Goal: Task Accomplishment & Management: Use online tool/utility

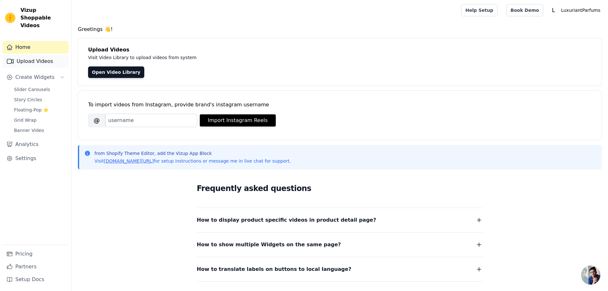
click at [32, 55] on link "Upload Videos" at bounding box center [36, 61] width 66 height 13
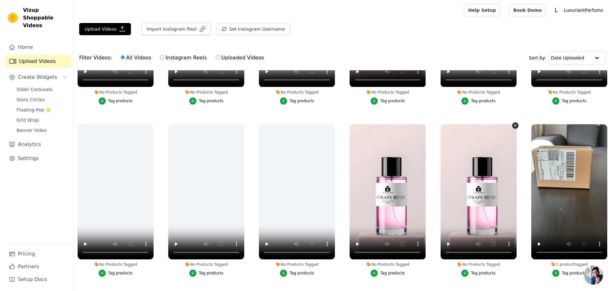
scroll to position [702, 0]
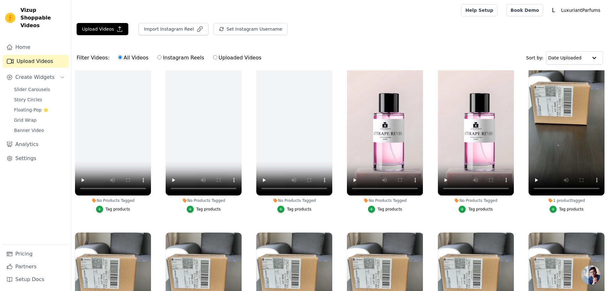
click at [475, 206] on div "Tag products" at bounding box center [480, 208] width 25 height 5
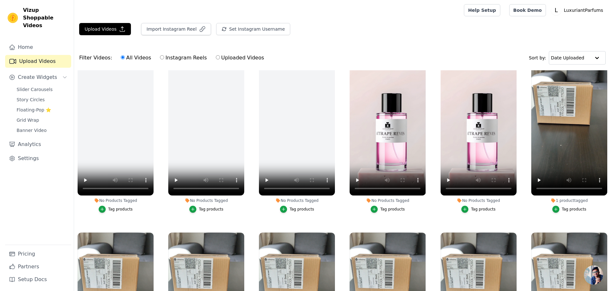
scroll to position [708, 0]
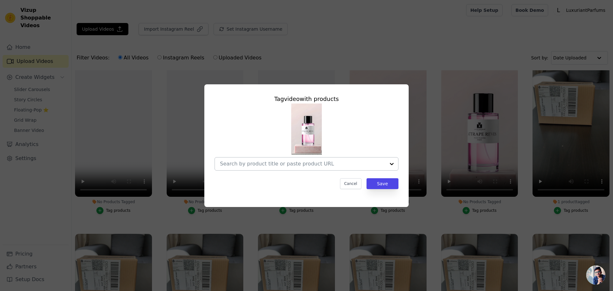
click at [323, 164] on input "No Products Tagged Tag video with products Cancel Save Tag products" at bounding box center [302, 164] width 165 height 6
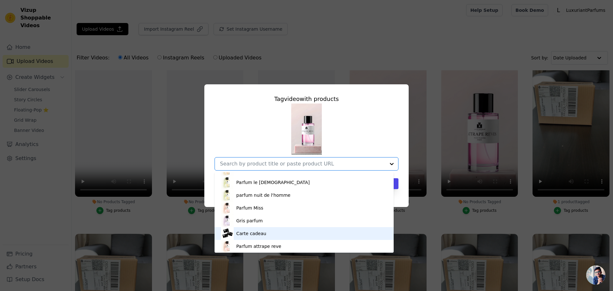
scroll to position [383, 0]
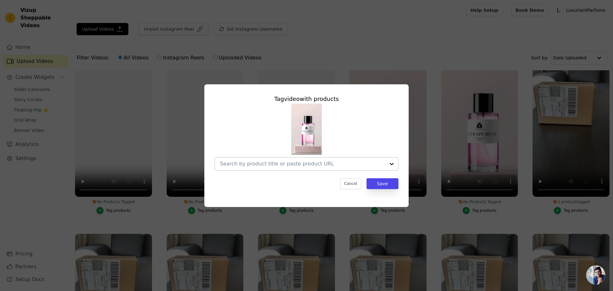
click at [333, 160] on div at bounding box center [302, 163] width 165 height 13
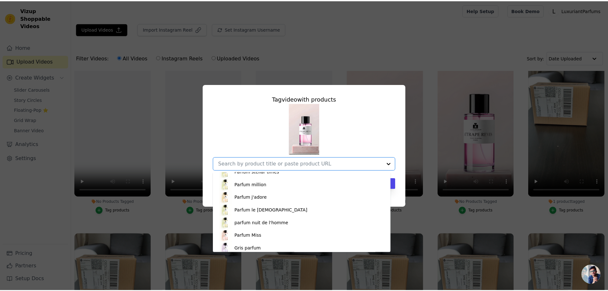
scroll to position [392, 0]
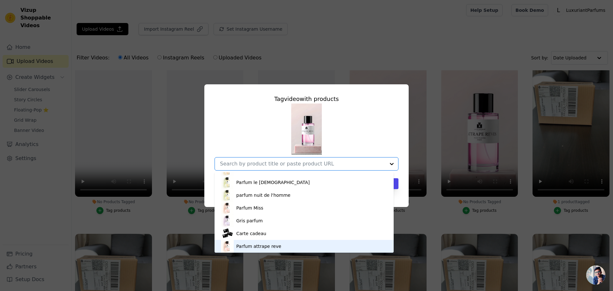
click at [281, 243] on div "Parfum attrape reve" at bounding box center [304, 246] width 166 height 13
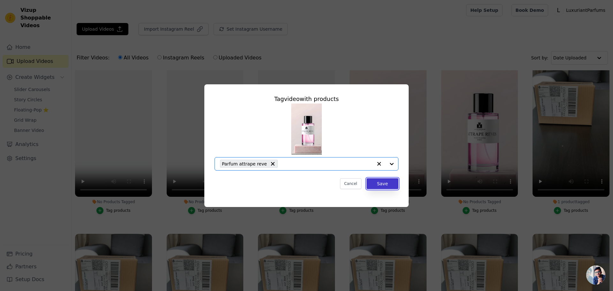
click at [377, 181] on button "Save" at bounding box center [382, 183] width 32 height 11
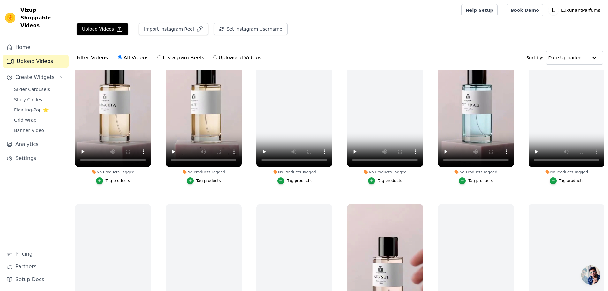
scroll to position [447, 0]
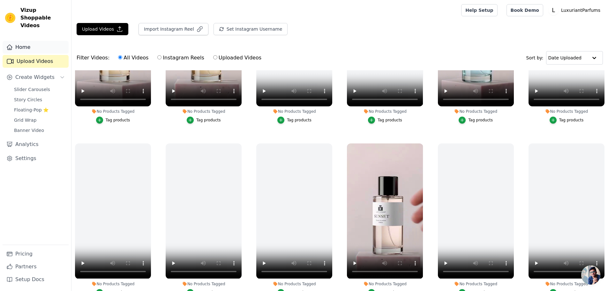
click at [34, 43] on link "Home" at bounding box center [36, 47] width 66 height 13
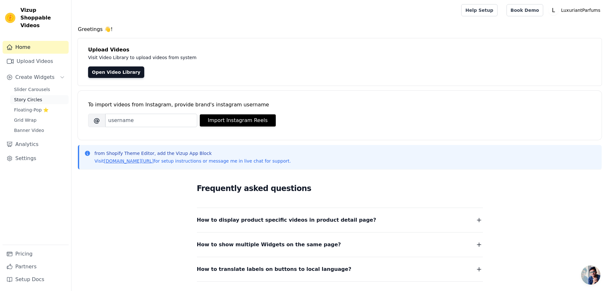
click at [29, 96] on span "Story Circles" at bounding box center [28, 99] width 28 height 6
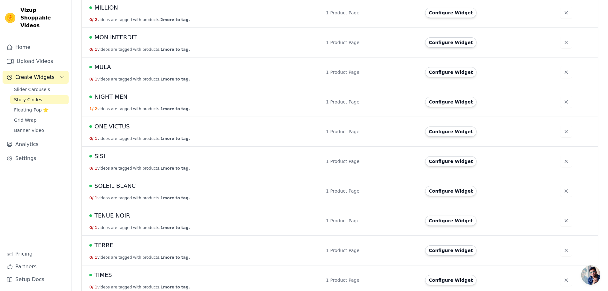
scroll to position [859, 0]
